Goal: Transaction & Acquisition: Purchase product/service

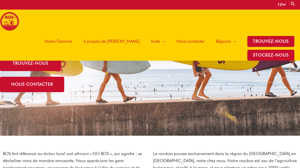
scroll to position [83, 0]
click at [45, 38] on span "Notre Gamme" at bounding box center [58, 41] width 27 height 17
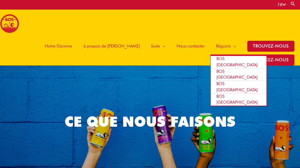
click at [216, 48] on span "Régions" at bounding box center [223, 46] width 15 height 17
click at [216, 69] on span "BOS [GEOGRAPHIC_DATA]" at bounding box center [236, 74] width 41 height 11
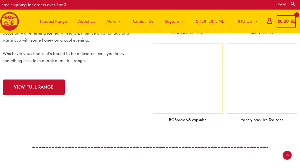
scroll to position [615, 0]
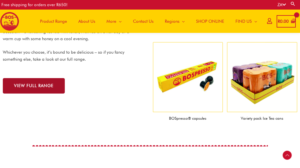
click at [24, 87] on span "VIEW FULL RANGE" at bounding box center [33, 86] width 39 height 4
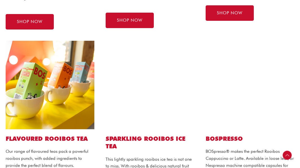
scroll to position [299, 0]
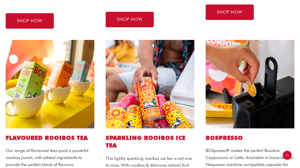
click at [51, 95] on img at bounding box center [50, 84] width 89 height 89
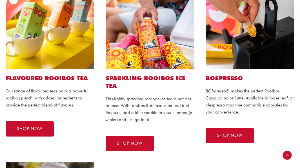
scroll to position [359, 0]
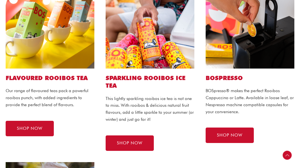
drag, startPoint x: 52, startPoint y: 77, endPoint x: 52, endPoint y: 73, distance: 4.8
click at [52, 73] on div "Flavoured ROOIBOS TEA Our range of flavoured teas pack a powerful rooibos punch…" at bounding box center [50, 65] width 100 height 182
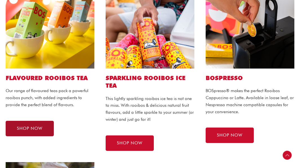
scroll to position [385, 0]
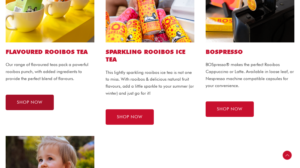
click at [22, 98] on link "SHOP NOW" at bounding box center [30, 102] width 48 height 15
